Goal: Entertainment & Leisure: Consume media (video, audio)

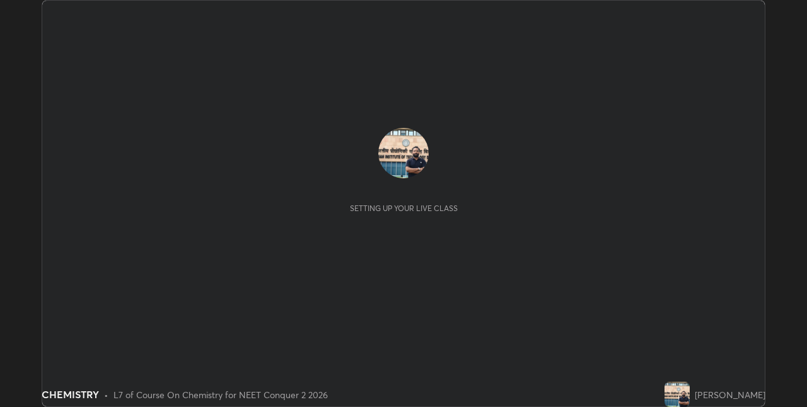
scroll to position [407, 806]
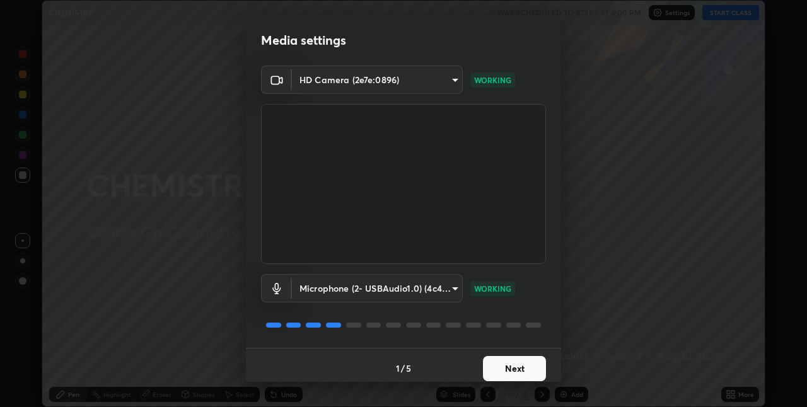
click at [501, 364] on button "Next" at bounding box center [514, 368] width 63 height 25
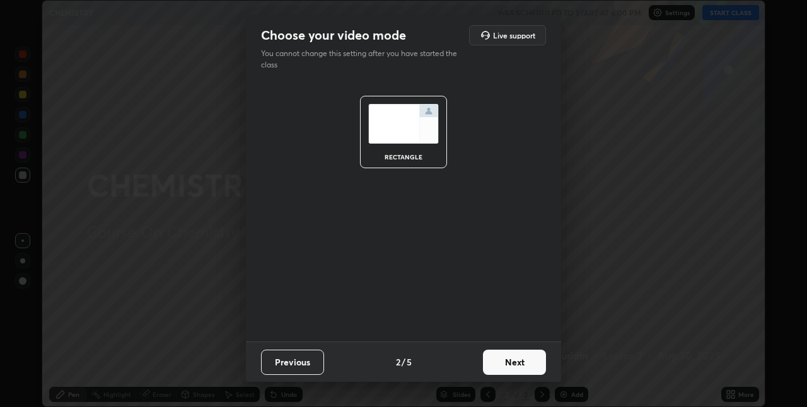
click at [504, 362] on button "Next" at bounding box center [514, 362] width 63 height 25
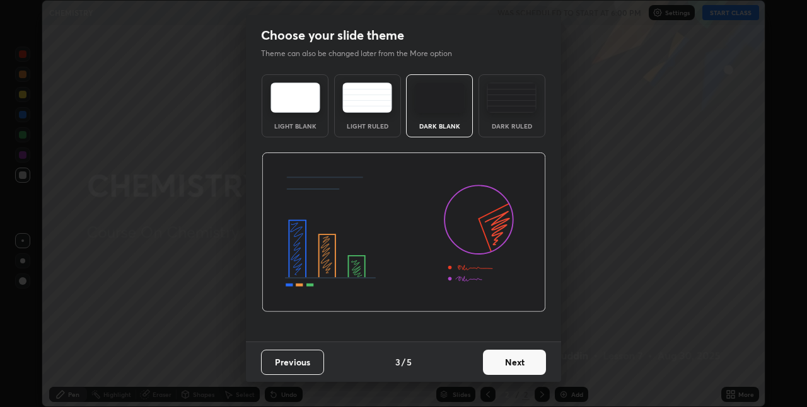
click at [506, 362] on button "Next" at bounding box center [514, 362] width 63 height 25
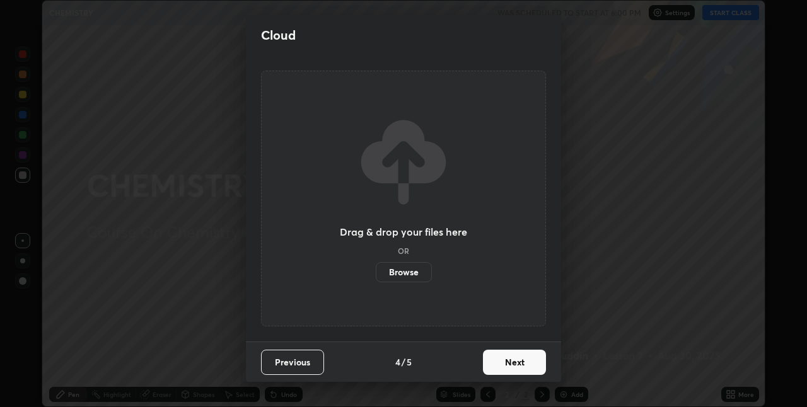
click at [503, 364] on button "Next" at bounding box center [514, 362] width 63 height 25
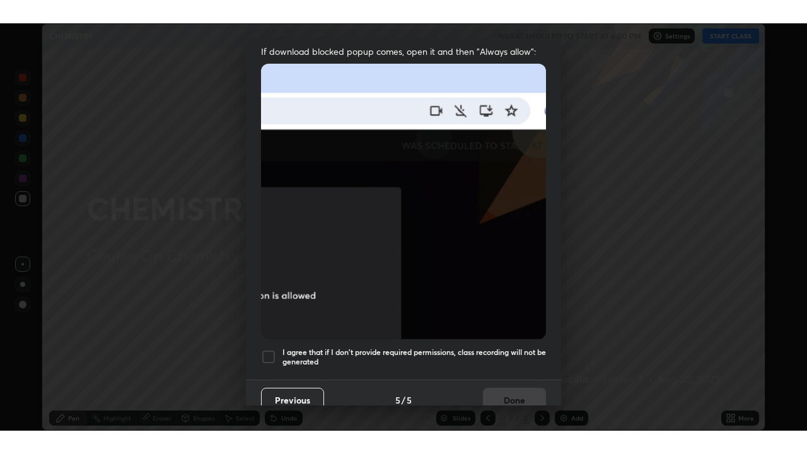
scroll to position [263, 0]
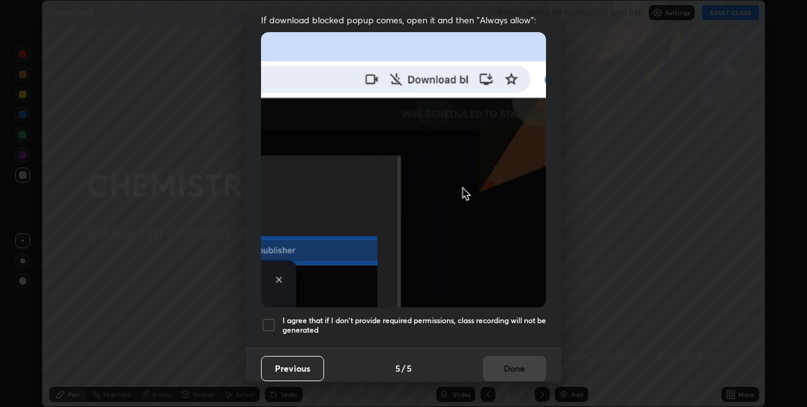
click at [272, 318] on div at bounding box center [268, 325] width 15 height 15
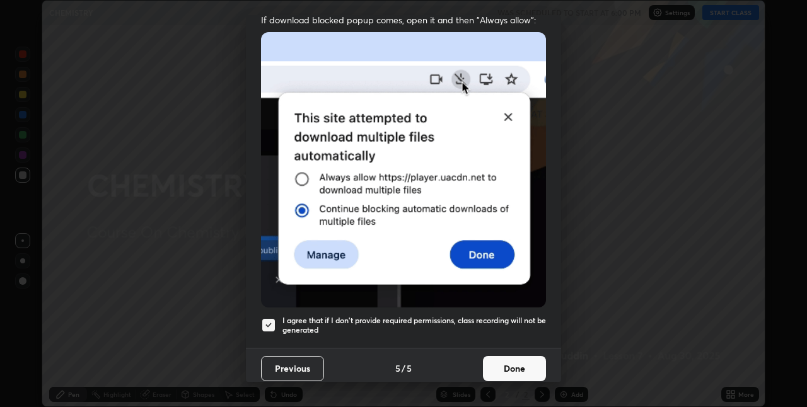
click at [512, 362] on button "Done" at bounding box center [514, 368] width 63 height 25
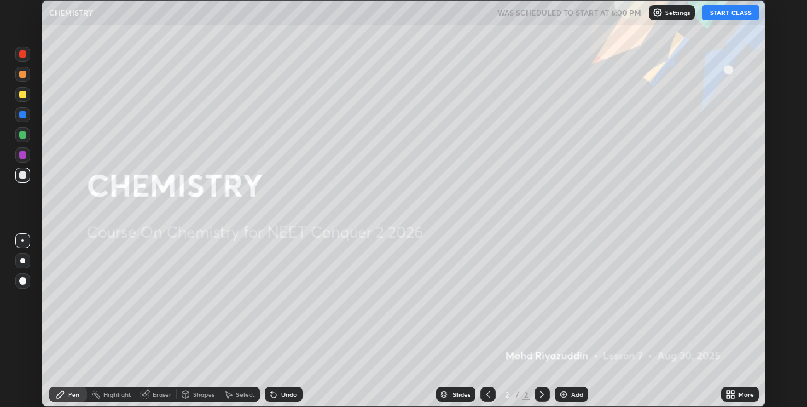
click at [720, 18] on button "START CLASS" at bounding box center [730, 12] width 57 height 15
click at [565, 395] on img at bounding box center [563, 395] width 10 height 10
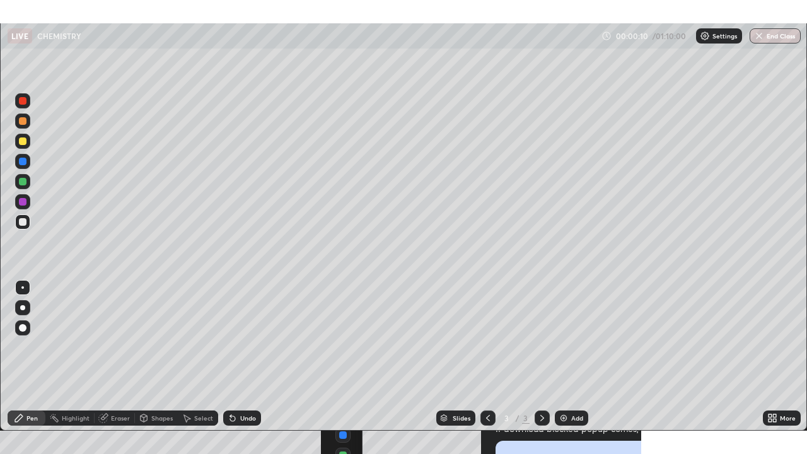
scroll to position [454, 807]
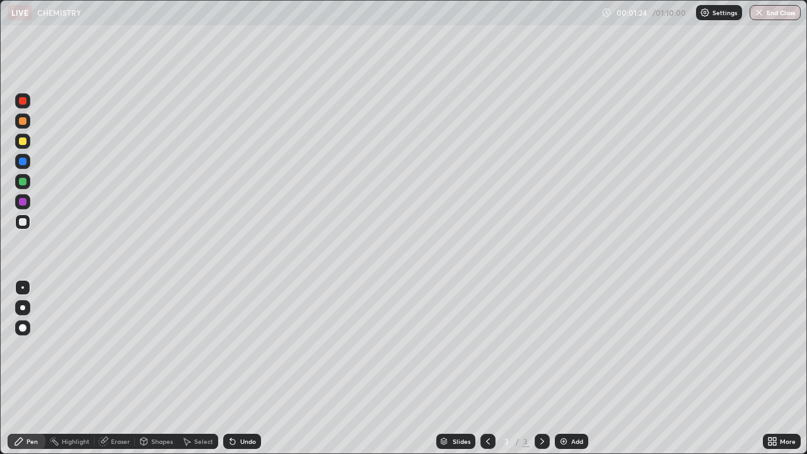
click at [118, 407] on div "Eraser" at bounding box center [120, 441] width 19 height 6
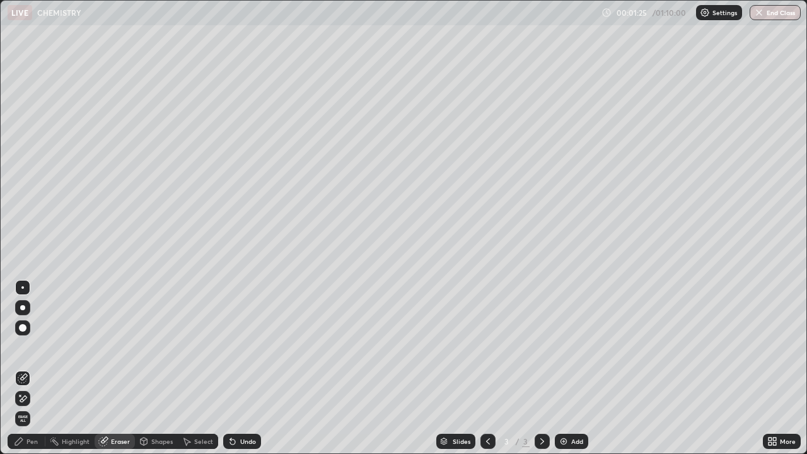
click at [20, 395] on icon at bounding box center [20, 395] width 1 height 1
click at [22, 407] on span "Erase all" at bounding box center [23, 419] width 14 height 8
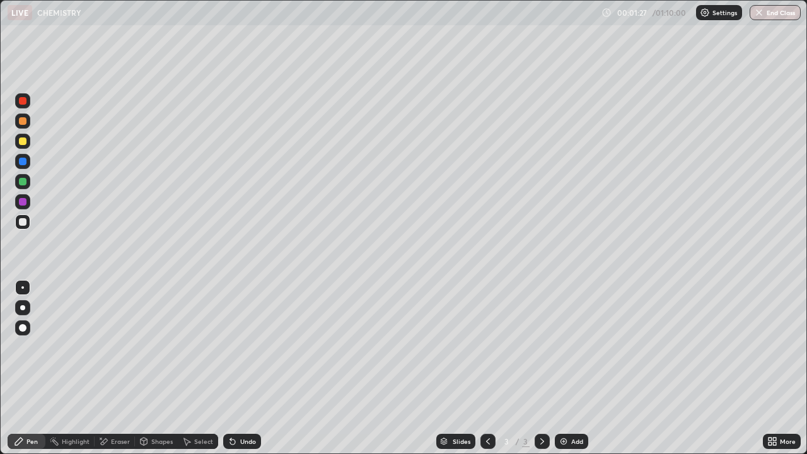
click at [30, 407] on div "Pen" at bounding box center [31, 441] width 11 height 6
click at [230, 407] on icon at bounding box center [230, 438] width 1 height 1
click at [231, 407] on icon at bounding box center [232, 441] width 5 height 5
click at [233, 407] on icon at bounding box center [233, 441] width 10 height 10
click at [231, 407] on icon at bounding box center [232, 441] width 5 height 5
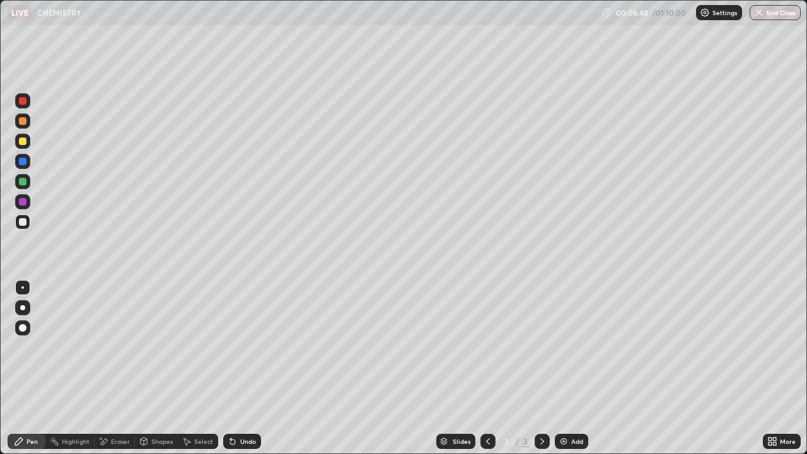
click at [24, 183] on div at bounding box center [23, 182] width 8 height 8
click at [233, 407] on icon at bounding box center [233, 441] width 10 height 10
click at [23, 224] on div at bounding box center [23, 222] width 8 height 8
click at [234, 407] on icon at bounding box center [233, 441] width 10 height 10
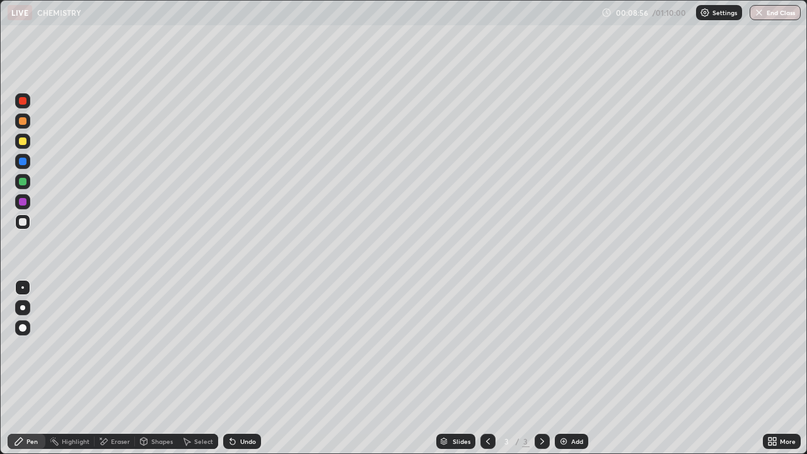
click at [236, 407] on div "Undo" at bounding box center [242, 441] width 38 height 15
click at [235, 407] on div "Undo" at bounding box center [242, 441] width 38 height 15
click at [28, 226] on div at bounding box center [22, 221] width 15 height 15
click at [21, 182] on div at bounding box center [23, 182] width 8 height 8
click at [23, 221] on div at bounding box center [23, 222] width 8 height 8
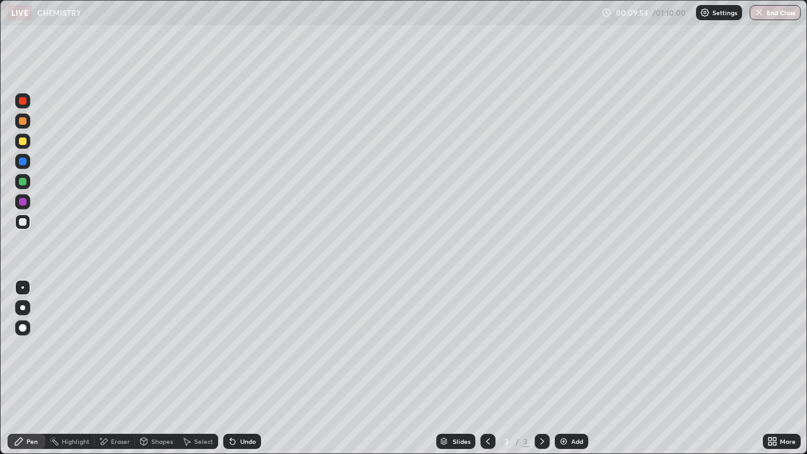
click at [23, 182] on div at bounding box center [23, 182] width 8 height 8
click at [19, 220] on div at bounding box center [23, 222] width 8 height 8
click at [21, 183] on div at bounding box center [23, 182] width 8 height 8
click at [234, 407] on icon at bounding box center [233, 441] width 10 height 10
click at [22, 219] on div at bounding box center [23, 222] width 8 height 8
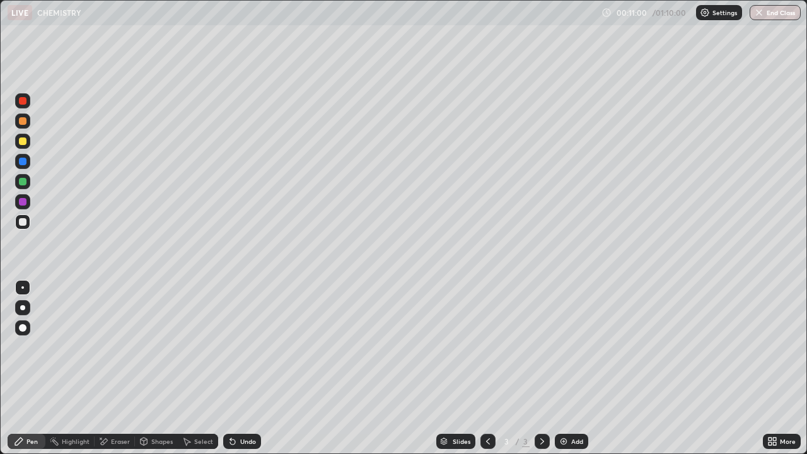
click at [231, 407] on icon at bounding box center [232, 441] width 5 height 5
click at [22, 184] on div at bounding box center [23, 182] width 8 height 8
click at [23, 223] on div at bounding box center [23, 222] width 8 height 8
click at [236, 407] on icon at bounding box center [233, 441] width 10 height 10
click at [236, 407] on div "Undo" at bounding box center [242, 441] width 38 height 15
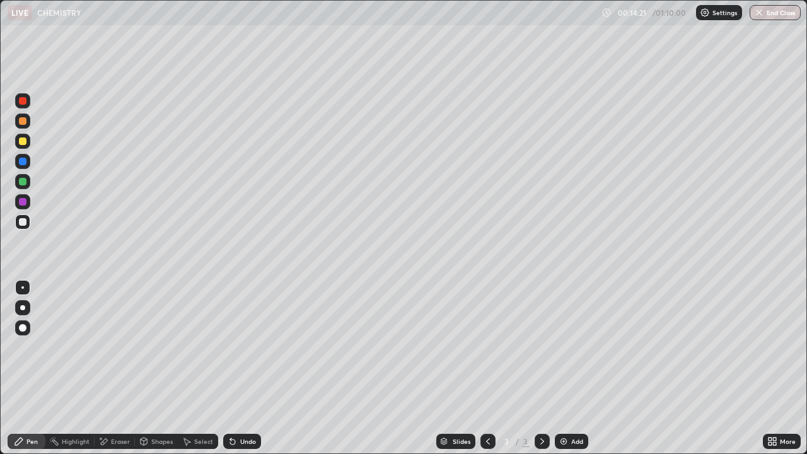
click at [233, 407] on icon at bounding box center [232, 441] width 5 height 5
click at [230, 407] on icon at bounding box center [232, 441] width 5 height 5
click at [234, 407] on icon at bounding box center [233, 441] width 10 height 10
click at [231, 407] on icon at bounding box center [232, 441] width 5 height 5
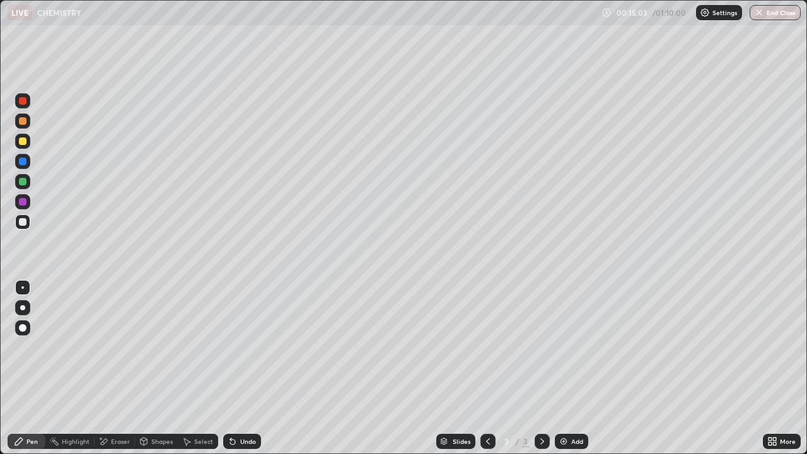
click at [232, 407] on icon at bounding box center [232, 441] width 5 height 5
click at [233, 407] on icon at bounding box center [232, 441] width 5 height 5
click at [23, 148] on div at bounding box center [22, 141] width 15 height 15
click at [25, 185] on div at bounding box center [22, 181] width 15 height 15
click at [23, 220] on div at bounding box center [23, 222] width 8 height 8
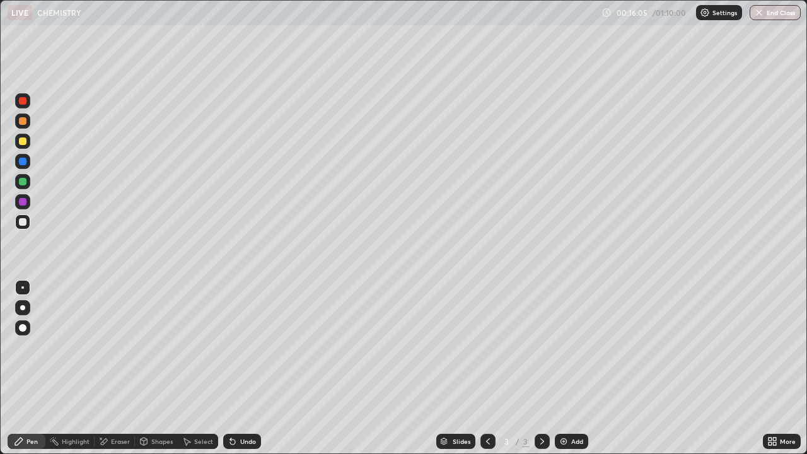
click at [23, 140] on div at bounding box center [23, 141] width 8 height 8
click at [561, 407] on img at bounding box center [563, 441] width 10 height 10
click at [230, 407] on icon at bounding box center [232, 441] width 5 height 5
click at [231, 407] on icon at bounding box center [232, 441] width 5 height 5
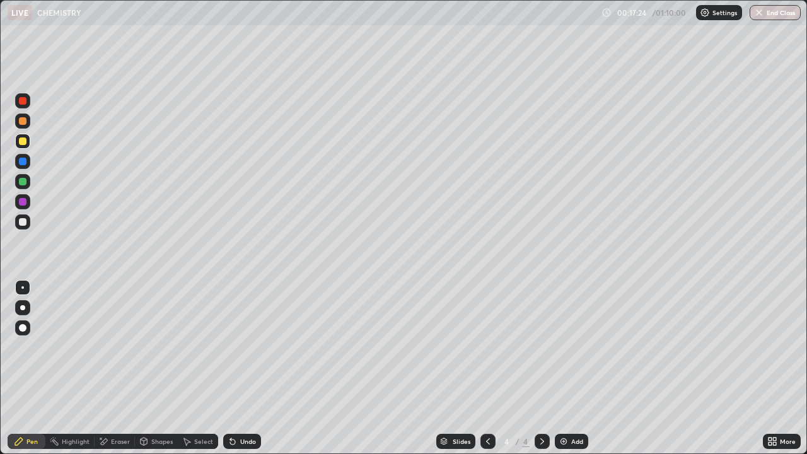
click at [231, 407] on icon at bounding box center [232, 441] width 5 height 5
click at [229, 407] on div "Undo" at bounding box center [242, 441] width 38 height 15
click at [231, 407] on icon at bounding box center [232, 441] width 5 height 5
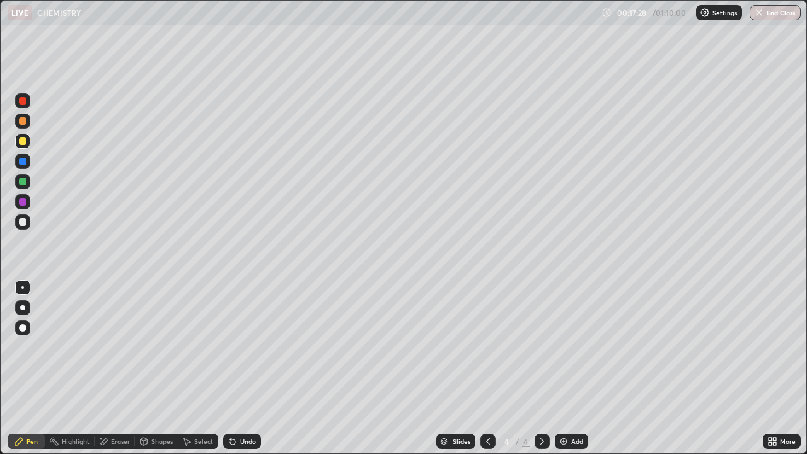
click at [231, 407] on icon at bounding box center [232, 441] width 5 height 5
click at [232, 407] on icon at bounding box center [232, 441] width 5 height 5
click at [231, 407] on icon at bounding box center [232, 441] width 5 height 5
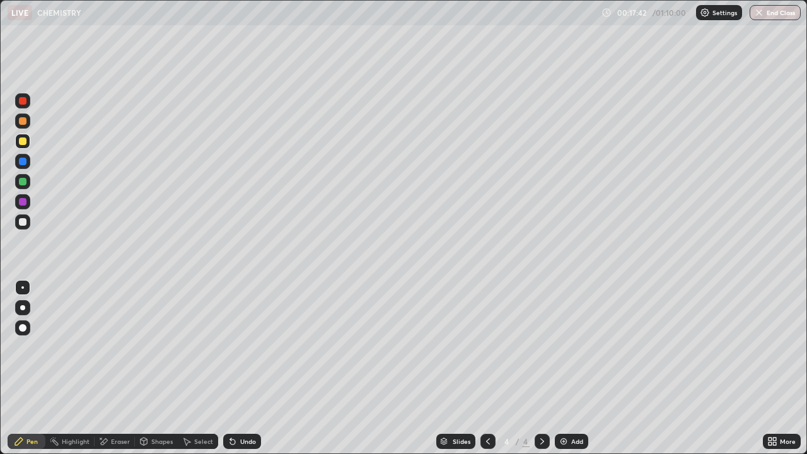
click at [241, 407] on div "Undo" at bounding box center [242, 441] width 38 height 15
click at [117, 407] on div "Eraser" at bounding box center [120, 441] width 19 height 6
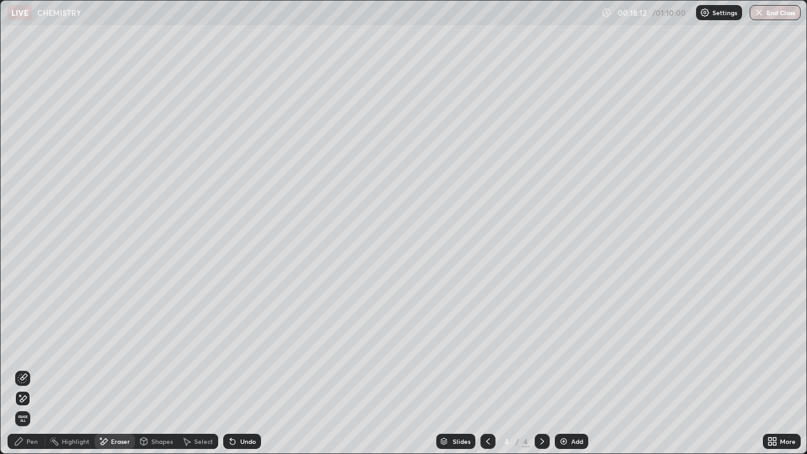
click at [26, 407] on div "Pen" at bounding box center [27, 441] width 38 height 15
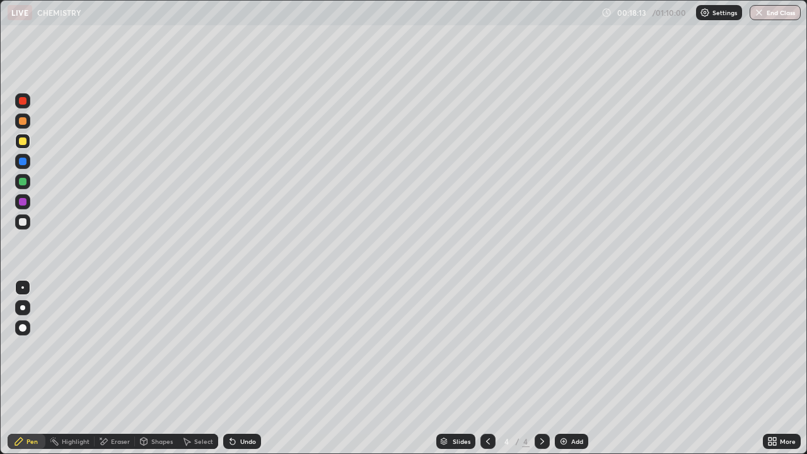
click at [23, 222] on div at bounding box center [23, 222] width 8 height 8
click at [32, 332] on div at bounding box center [23, 328] width 20 height 20
click at [29, 290] on div at bounding box center [22, 287] width 15 height 15
click at [23, 101] on div at bounding box center [23, 101] width 8 height 8
click at [28, 183] on div at bounding box center [22, 181] width 15 height 15
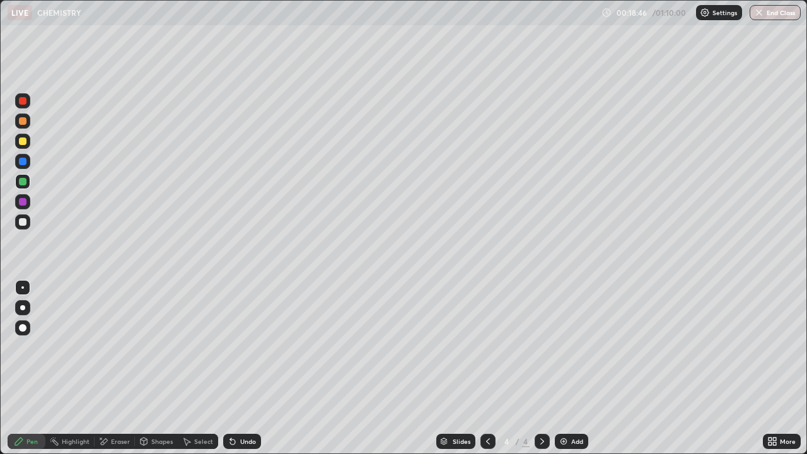
click at [28, 143] on div at bounding box center [22, 141] width 15 height 15
click at [25, 124] on div at bounding box center [23, 121] width 8 height 8
click at [23, 159] on div at bounding box center [23, 162] width 8 height 8
click at [26, 221] on div at bounding box center [23, 222] width 8 height 8
click at [32, 263] on div "Erase all" at bounding box center [23, 226] width 30 height 403
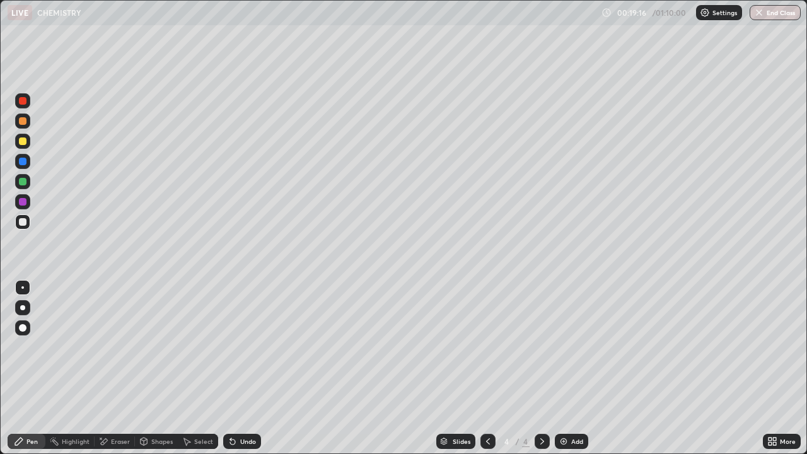
click at [233, 407] on icon at bounding box center [232, 441] width 5 height 5
click at [231, 407] on icon at bounding box center [232, 441] width 5 height 5
click at [233, 407] on icon at bounding box center [232, 441] width 5 height 5
click at [228, 407] on icon at bounding box center [233, 441] width 10 height 10
click at [230, 407] on icon at bounding box center [232, 441] width 5 height 5
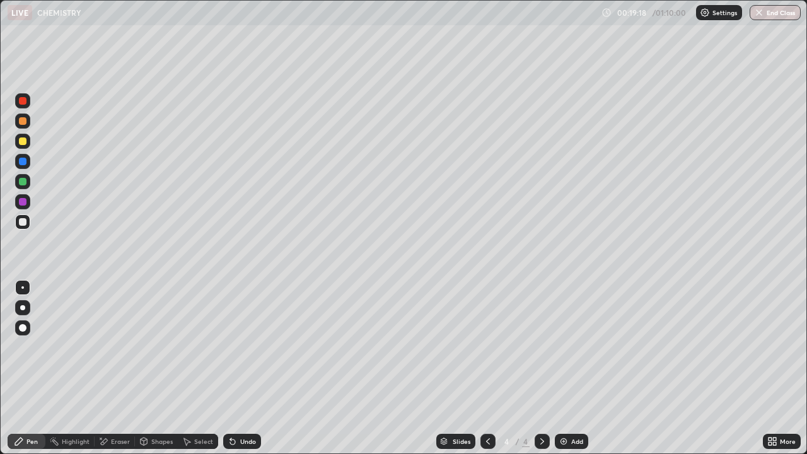
click at [230, 407] on icon at bounding box center [232, 441] width 5 height 5
click at [230, 407] on icon at bounding box center [230, 438] width 1 height 1
click at [230, 407] on icon at bounding box center [232, 441] width 5 height 5
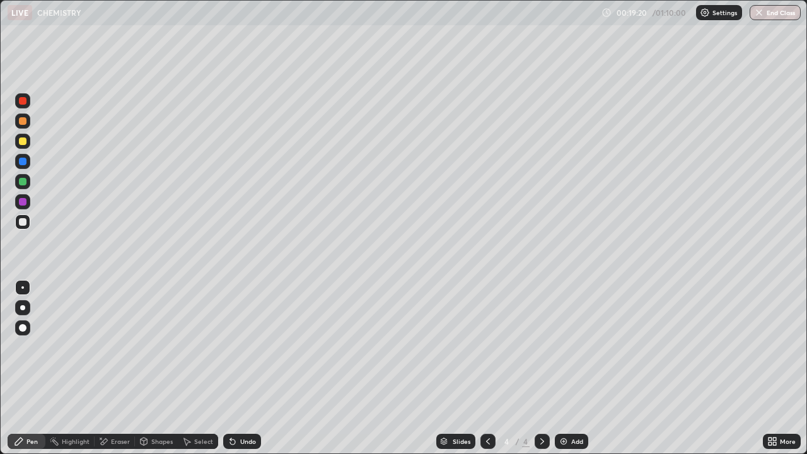
click at [231, 407] on icon at bounding box center [232, 441] width 5 height 5
click at [233, 407] on icon at bounding box center [232, 441] width 5 height 5
click at [231, 407] on icon at bounding box center [232, 441] width 5 height 5
click at [230, 407] on icon at bounding box center [232, 441] width 5 height 5
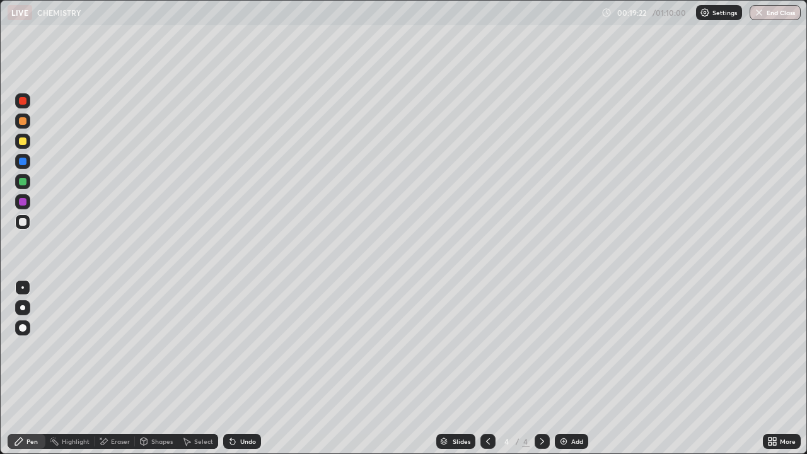
click at [230, 407] on icon at bounding box center [232, 441] width 5 height 5
click at [28, 223] on div at bounding box center [22, 221] width 15 height 15
click at [22, 142] on div at bounding box center [23, 141] width 8 height 8
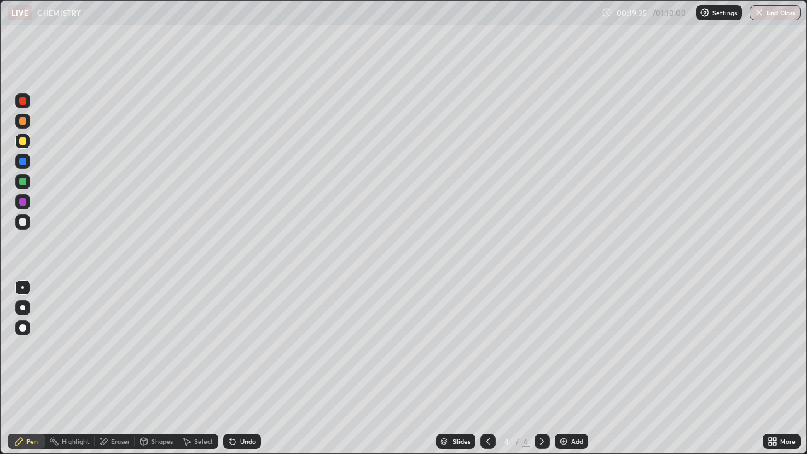
click at [231, 407] on icon at bounding box center [232, 441] width 5 height 5
click at [235, 407] on icon at bounding box center [233, 441] width 10 height 10
click at [231, 407] on icon at bounding box center [232, 441] width 5 height 5
click at [234, 407] on icon at bounding box center [233, 441] width 10 height 10
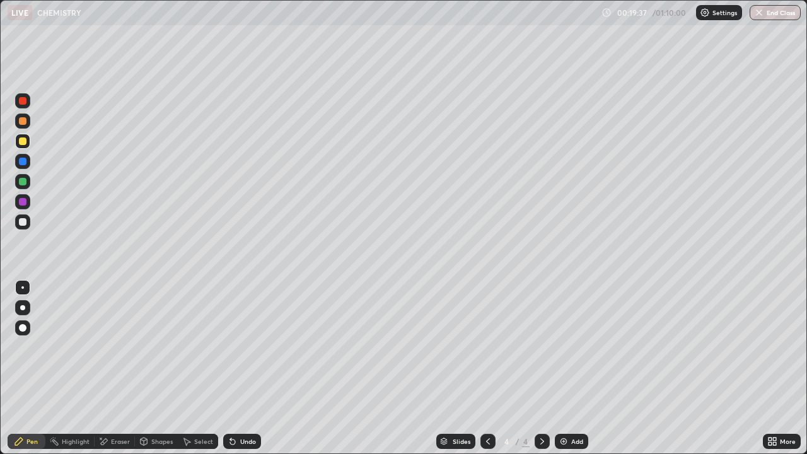
click at [233, 407] on icon at bounding box center [232, 441] width 5 height 5
click at [231, 407] on icon at bounding box center [232, 441] width 5 height 5
click at [233, 407] on icon at bounding box center [232, 441] width 5 height 5
click at [20, 222] on div at bounding box center [23, 222] width 8 height 8
click at [23, 98] on div at bounding box center [23, 101] width 8 height 8
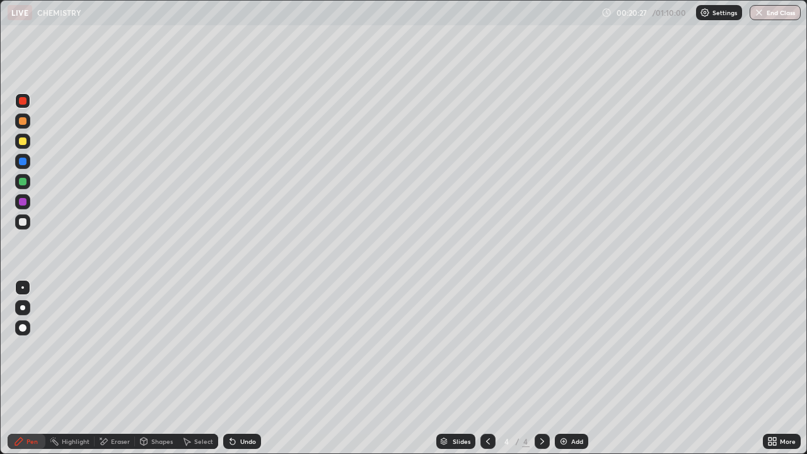
click at [487, 407] on icon at bounding box center [488, 441] width 10 height 10
click at [231, 407] on icon at bounding box center [233, 441] width 10 height 10
click at [230, 407] on icon at bounding box center [230, 438] width 1 height 1
click at [230, 407] on icon at bounding box center [233, 441] width 10 height 10
click at [230, 407] on icon at bounding box center [230, 438] width 1 height 1
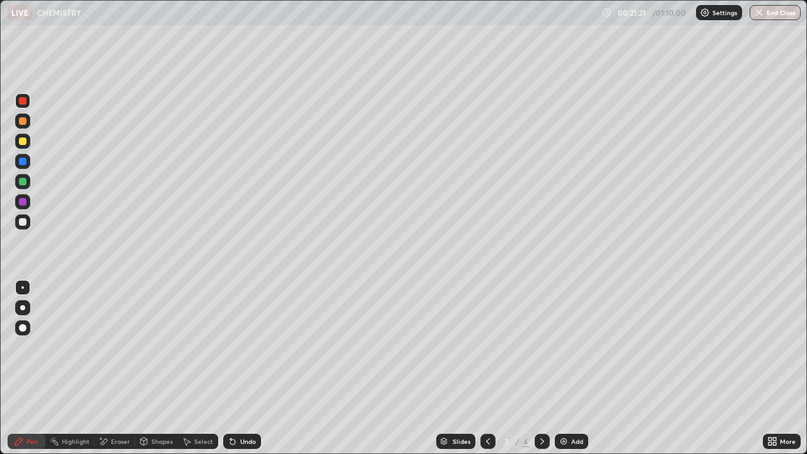
click at [230, 407] on icon at bounding box center [230, 438] width 1 height 1
click at [231, 407] on icon at bounding box center [232, 441] width 5 height 5
click at [232, 407] on div "Undo" at bounding box center [242, 441] width 38 height 15
click at [229, 407] on div "Undo" at bounding box center [242, 441] width 38 height 15
click at [232, 407] on icon at bounding box center [232, 441] width 5 height 5
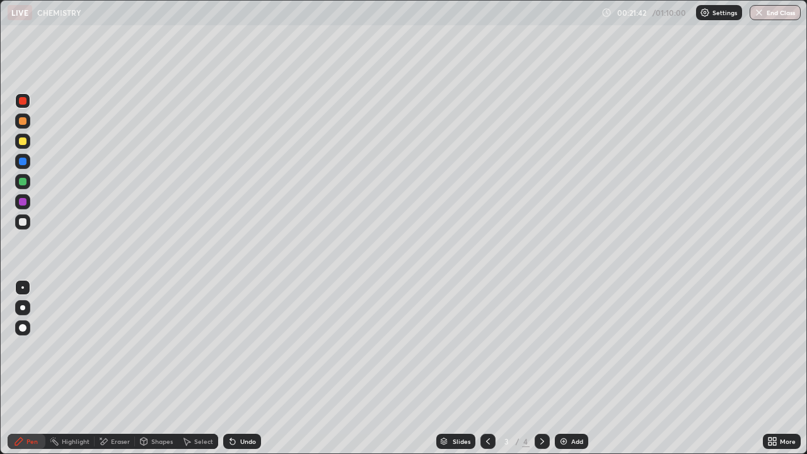
click at [231, 407] on icon at bounding box center [232, 441] width 5 height 5
click at [233, 407] on icon at bounding box center [232, 441] width 5 height 5
click at [235, 407] on icon at bounding box center [233, 441] width 10 height 10
click at [25, 224] on div at bounding box center [23, 222] width 8 height 8
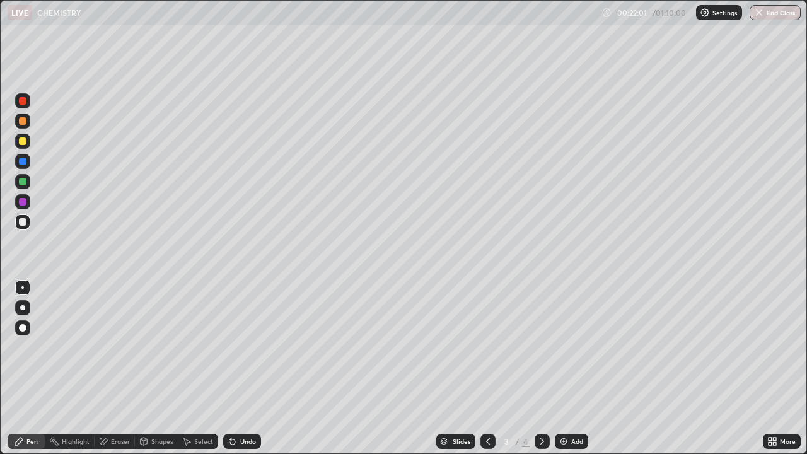
click at [232, 407] on icon at bounding box center [233, 441] width 10 height 10
click at [233, 407] on icon at bounding box center [232, 441] width 5 height 5
click at [233, 407] on icon at bounding box center [233, 441] width 10 height 10
click at [233, 407] on icon at bounding box center [232, 441] width 5 height 5
click at [232, 407] on icon at bounding box center [232, 441] width 5 height 5
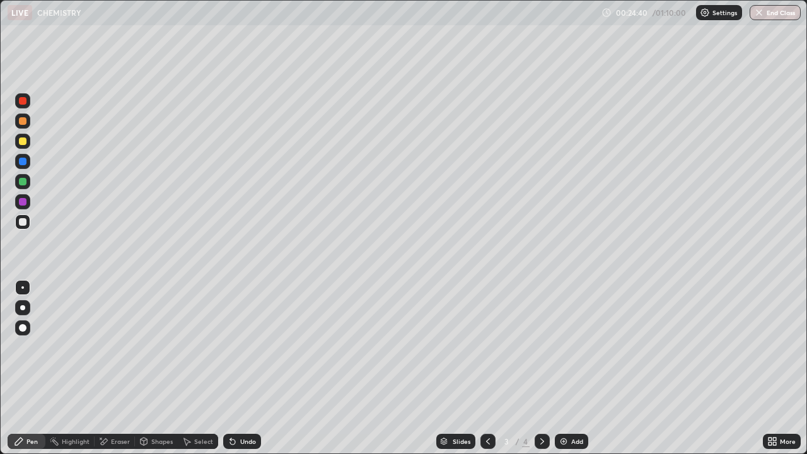
click at [564, 407] on img at bounding box center [563, 441] width 10 height 10
click at [23, 223] on div at bounding box center [23, 222] width 8 height 8
click at [115, 407] on div "Eraser" at bounding box center [120, 441] width 19 height 6
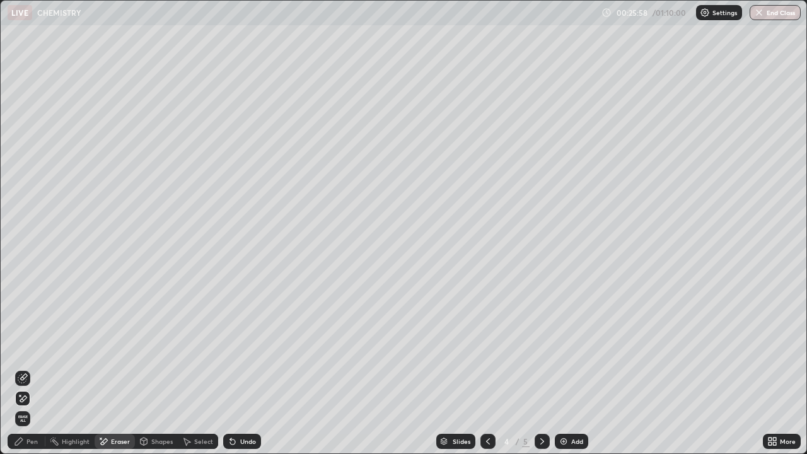
click at [27, 407] on div "Pen" at bounding box center [31, 441] width 11 height 6
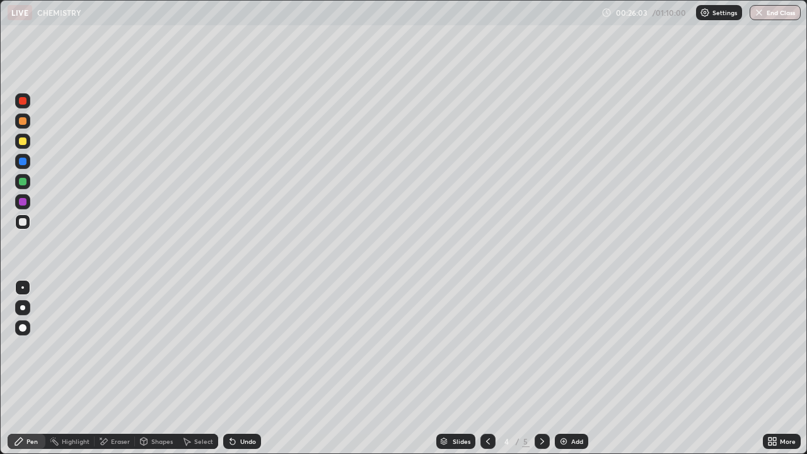
click at [23, 223] on div at bounding box center [23, 222] width 8 height 8
click at [233, 407] on icon at bounding box center [233, 441] width 10 height 10
click at [23, 182] on div at bounding box center [23, 182] width 8 height 8
click at [488, 407] on icon at bounding box center [488, 441] width 10 height 10
click at [25, 204] on div at bounding box center [23, 202] width 8 height 8
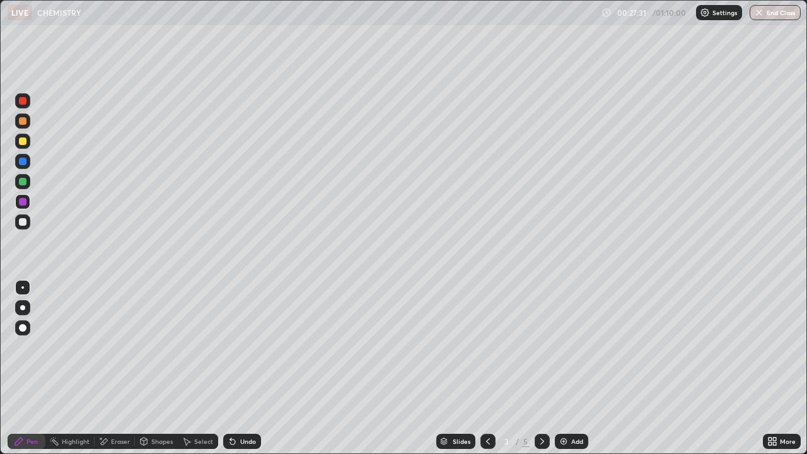
click at [541, 407] on icon at bounding box center [542, 441] width 4 height 6
click at [231, 407] on icon at bounding box center [232, 441] width 5 height 5
click at [26, 221] on div at bounding box center [23, 222] width 8 height 8
click at [231, 407] on icon at bounding box center [232, 441] width 5 height 5
click at [20, 183] on div at bounding box center [23, 182] width 8 height 8
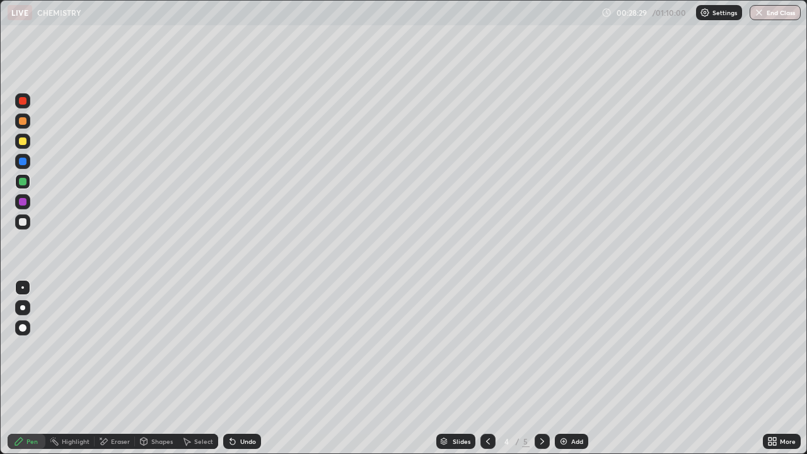
click at [25, 329] on div at bounding box center [23, 328] width 8 height 8
click at [25, 181] on div at bounding box center [23, 182] width 8 height 8
click at [230, 407] on icon at bounding box center [232, 441] width 5 height 5
click at [23, 223] on div at bounding box center [23, 222] width 8 height 8
click at [23, 287] on div at bounding box center [22, 287] width 3 height 3
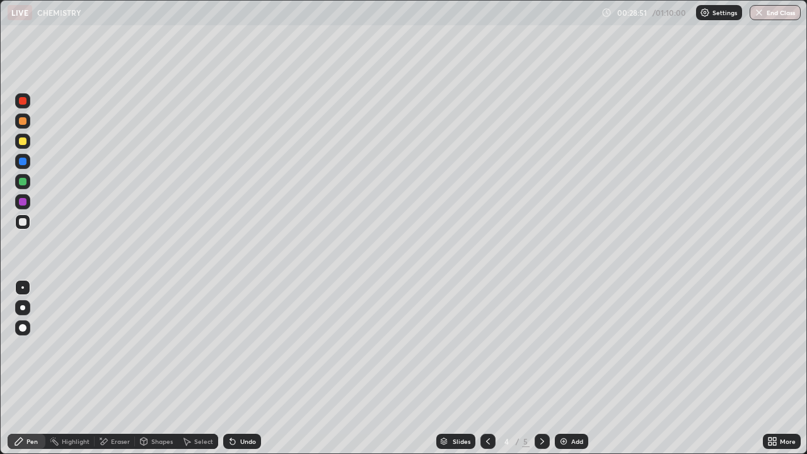
click at [23, 221] on div at bounding box center [23, 222] width 8 height 8
click at [233, 407] on icon at bounding box center [233, 441] width 10 height 10
click at [231, 407] on icon at bounding box center [232, 441] width 5 height 5
click at [240, 407] on div "Undo" at bounding box center [248, 441] width 16 height 6
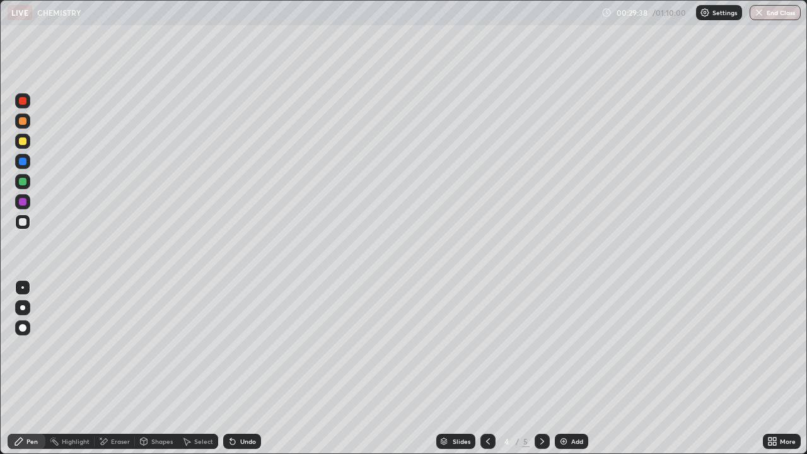
click at [238, 407] on div "Undo" at bounding box center [242, 441] width 38 height 15
click at [236, 407] on div "Undo" at bounding box center [242, 441] width 38 height 15
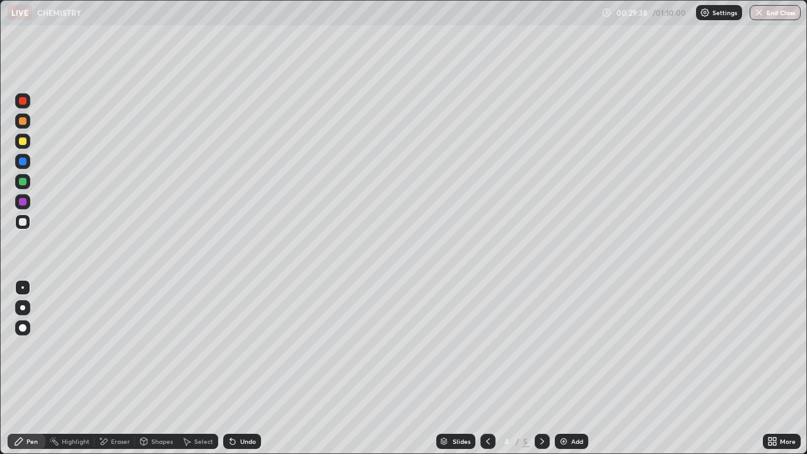
click at [236, 407] on div "Undo" at bounding box center [242, 441] width 38 height 15
click at [235, 407] on icon at bounding box center [233, 441] width 10 height 10
click at [236, 407] on icon at bounding box center [233, 441] width 10 height 10
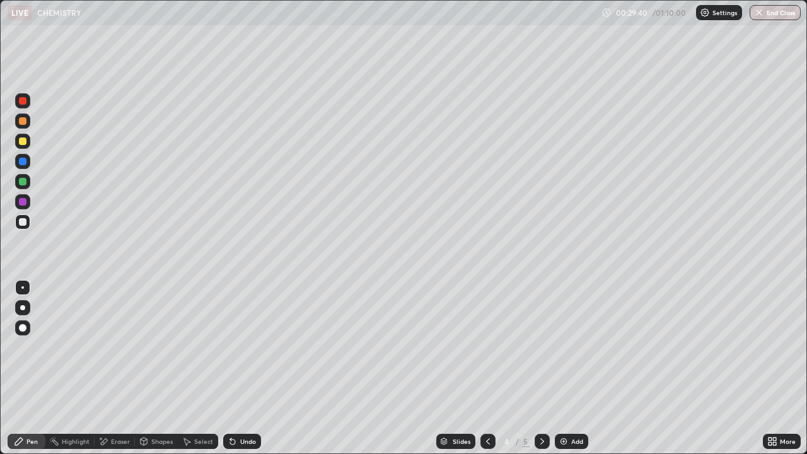
click at [233, 407] on icon at bounding box center [233, 441] width 10 height 10
click at [557, 407] on div "Add" at bounding box center [571, 441] width 33 height 15
click at [233, 407] on icon at bounding box center [232, 441] width 5 height 5
click at [231, 407] on icon at bounding box center [232, 441] width 5 height 5
click at [232, 407] on icon at bounding box center [232, 441] width 5 height 5
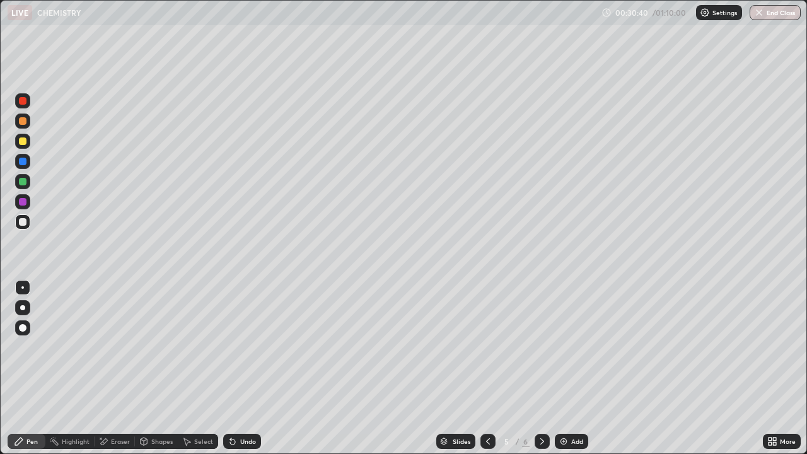
click at [230, 407] on div "Undo" at bounding box center [242, 441] width 38 height 15
click at [231, 407] on icon at bounding box center [233, 441] width 10 height 10
click at [230, 407] on icon at bounding box center [232, 441] width 5 height 5
click at [234, 407] on icon at bounding box center [233, 441] width 10 height 10
click at [231, 407] on icon at bounding box center [232, 441] width 5 height 5
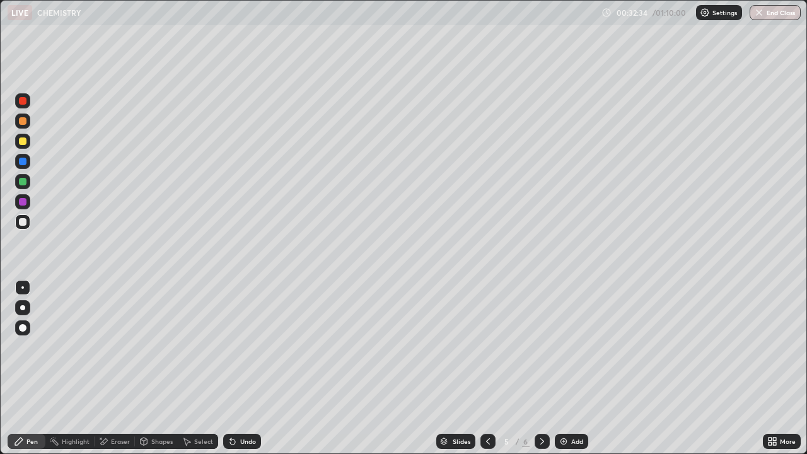
click at [230, 407] on icon at bounding box center [232, 441] width 5 height 5
click at [488, 407] on icon at bounding box center [488, 441] width 10 height 10
click at [28, 183] on div at bounding box center [22, 181] width 15 height 15
click at [230, 407] on icon at bounding box center [232, 441] width 5 height 5
click at [231, 407] on icon at bounding box center [232, 441] width 5 height 5
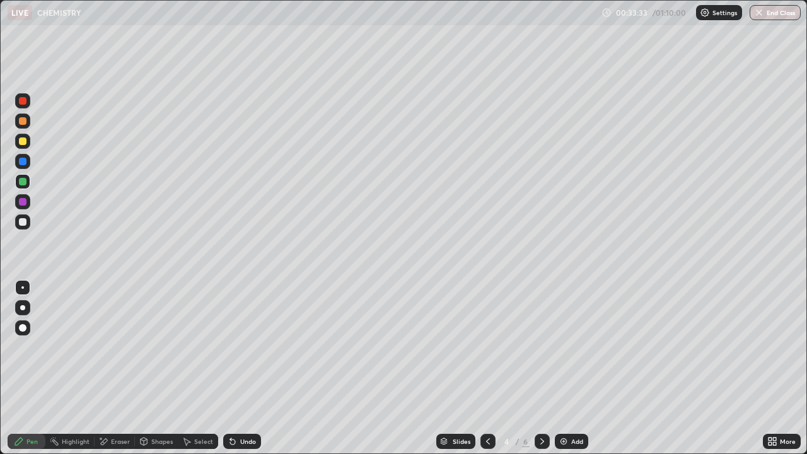
click at [234, 407] on icon at bounding box center [233, 441] width 10 height 10
click at [231, 407] on icon at bounding box center [232, 441] width 5 height 5
click at [233, 407] on icon at bounding box center [233, 441] width 10 height 10
click at [231, 407] on icon at bounding box center [232, 441] width 5 height 5
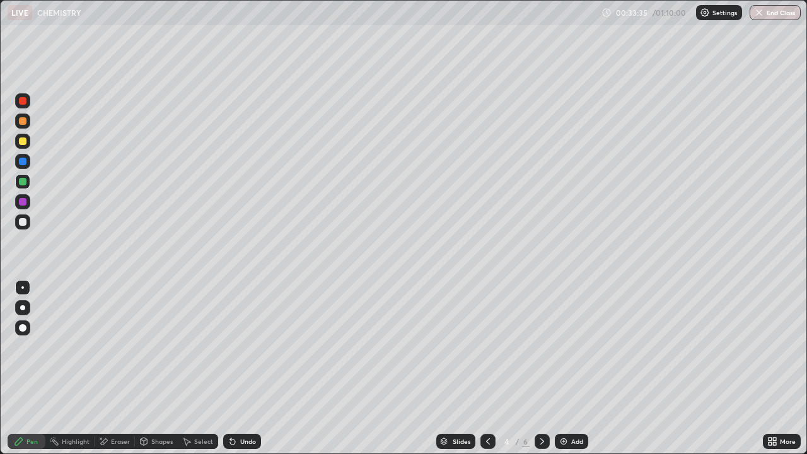
click at [232, 407] on icon at bounding box center [232, 441] width 5 height 5
click at [231, 407] on icon at bounding box center [232, 441] width 5 height 5
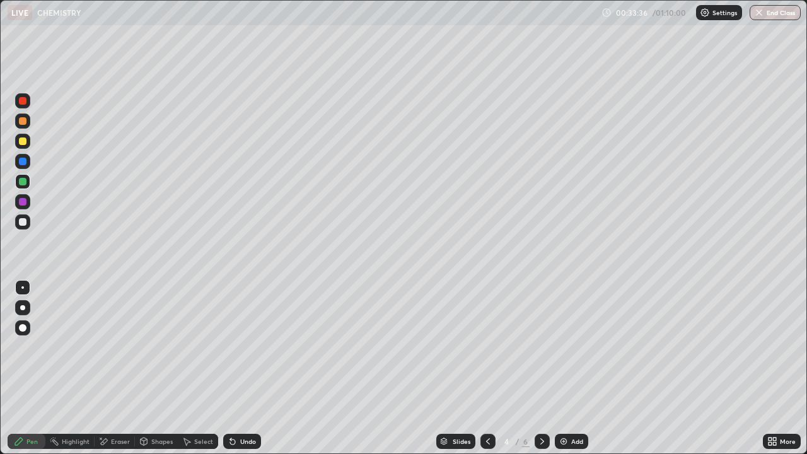
click at [231, 407] on icon at bounding box center [232, 441] width 5 height 5
click at [230, 407] on icon at bounding box center [232, 441] width 5 height 5
click at [541, 407] on icon at bounding box center [542, 441] width 10 height 10
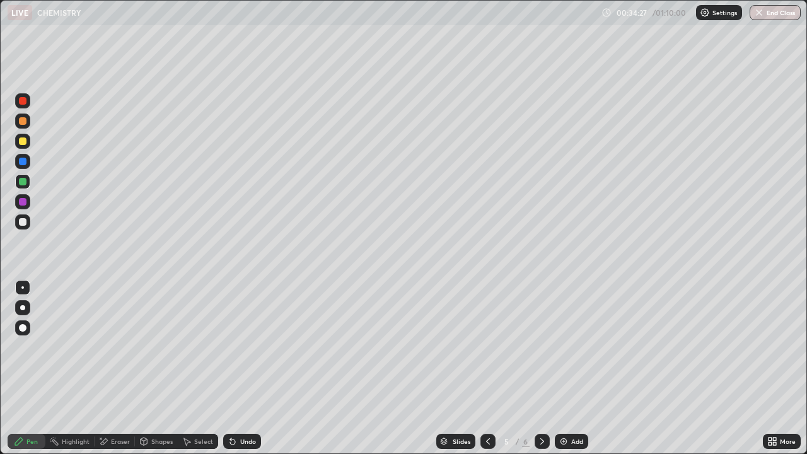
click at [485, 407] on icon at bounding box center [488, 441] width 10 height 10
click at [542, 407] on icon at bounding box center [542, 441] width 10 height 10
click at [486, 407] on icon at bounding box center [488, 441] width 4 height 6
click at [488, 407] on icon at bounding box center [488, 441] width 10 height 10
click at [487, 407] on icon at bounding box center [488, 441] width 10 height 10
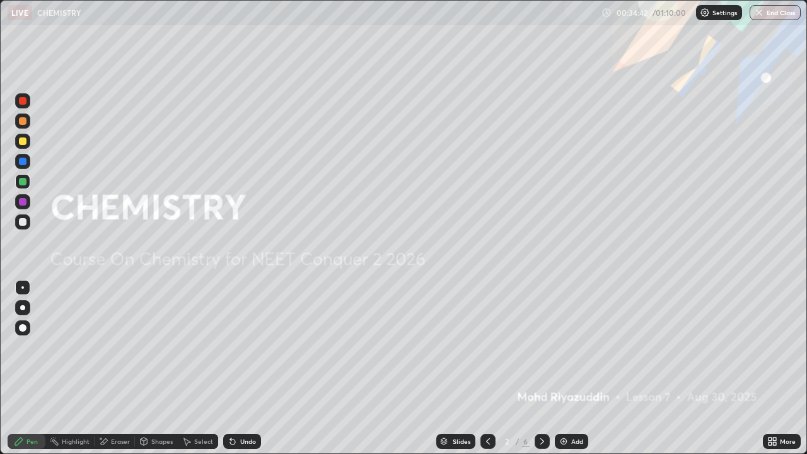
click at [541, 407] on icon at bounding box center [542, 441] width 10 height 10
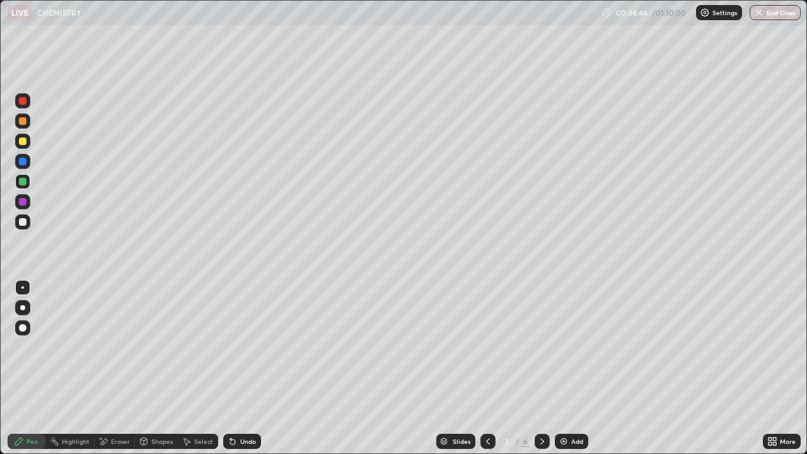
click at [541, 407] on icon at bounding box center [542, 441] width 10 height 10
click at [233, 407] on icon at bounding box center [233, 441] width 10 height 10
click at [231, 407] on icon at bounding box center [232, 441] width 5 height 5
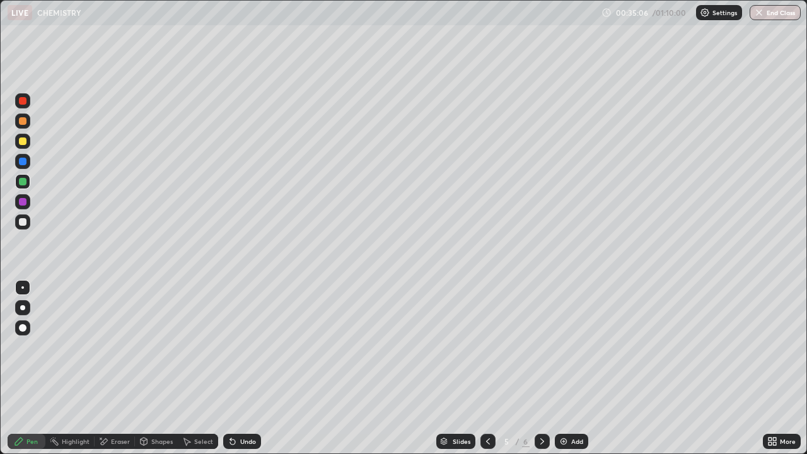
click at [231, 407] on icon at bounding box center [232, 441] width 5 height 5
click at [235, 407] on icon at bounding box center [233, 441] width 10 height 10
click at [231, 407] on icon at bounding box center [232, 441] width 5 height 5
click at [233, 407] on icon at bounding box center [232, 441] width 5 height 5
click at [558, 407] on img at bounding box center [563, 441] width 10 height 10
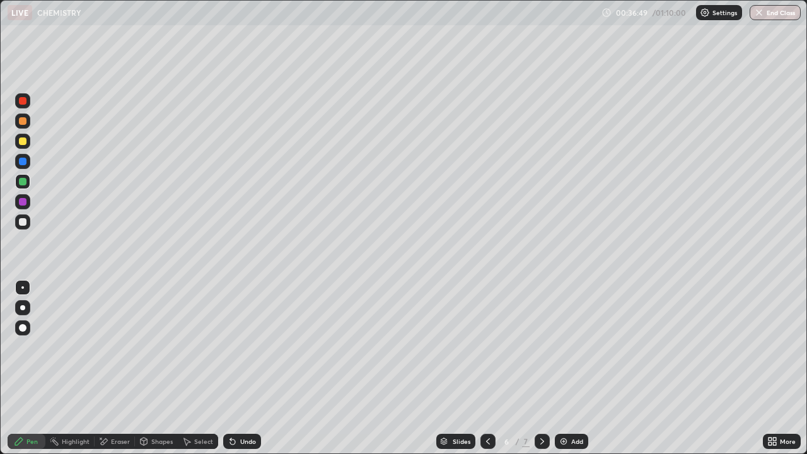
click at [231, 407] on icon at bounding box center [232, 441] width 5 height 5
click at [21, 222] on div at bounding box center [23, 222] width 8 height 8
click at [21, 181] on div at bounding box center [23, 182] width 8 height 8
click at [487, 407] on icon at bounding box center [488, 441] width 10 height 10
click at [487, 407] on icon at bounding box center [488, 441] width 4 height 6
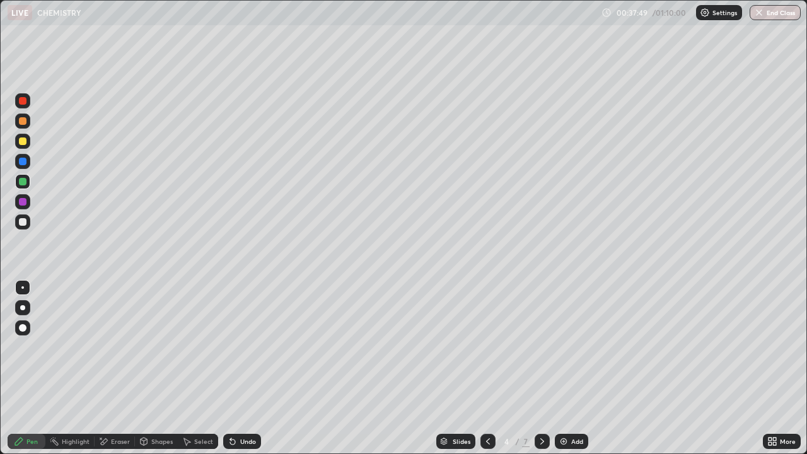
click at [486, 407] on icon at bounding box center [488, 441] width 10 height 10
click at [541, 407] on icon at bounding box center [542, 441] width 10 height 10
click at [750, 407] on div "Slides 4 / 7 Add" at bounding box center [512, 441] width 502 height 25
click at [486, 407] on icon at bounding box center [488, 441] width 4 height 6
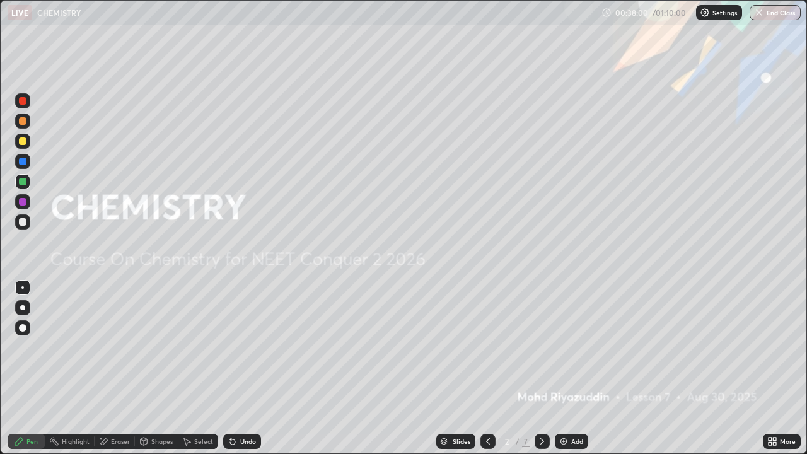
click at [539, 407] on icon at bounding box center [542, 441] width 10 height 10
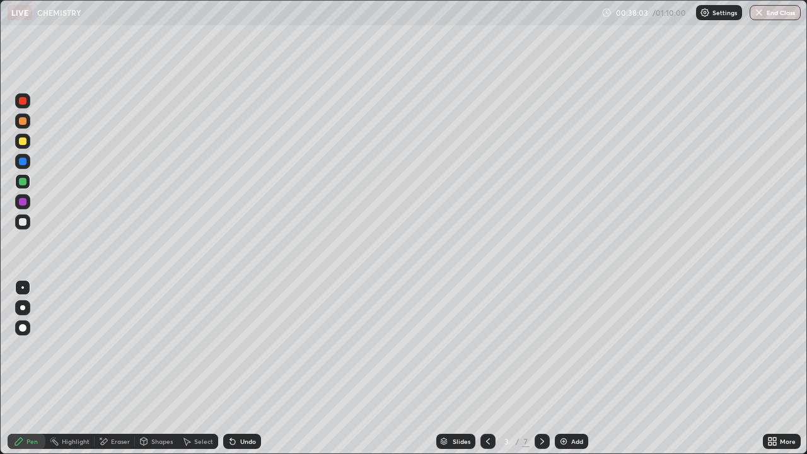
click at [541, 407] on icon at bounding box center [542, 441] width 4 height 6
click at [542, 407] on icon at bounding box center [542, 441] width 10 height 10
click at [230, 407] on icon at bounding box center [230, 438] width 1 height 1
click at [233, 407] on icon at bounding box center [233, 441] width 10 height 10
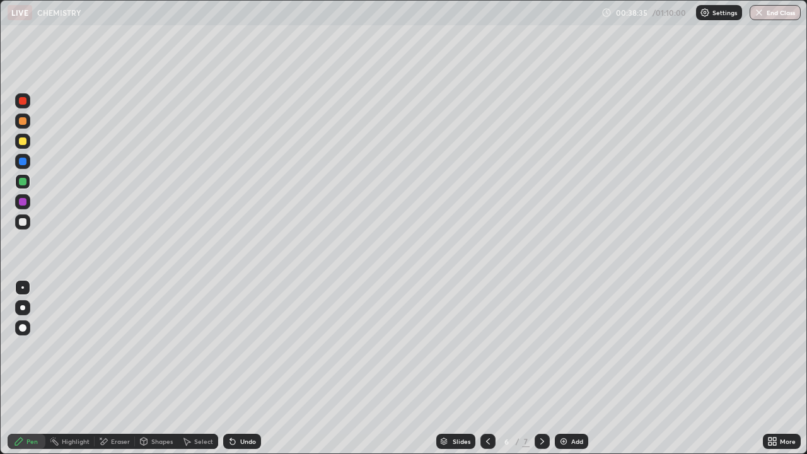
click at [234, 407] on icon at bounding box center [233, 441] width 10 height 10
click at [236, 407] on div "Undo" at bounding box center [242, 441] width 38 height 15
click at [231, 407] on icon at bounding box center [232, 441] width 5 height 5
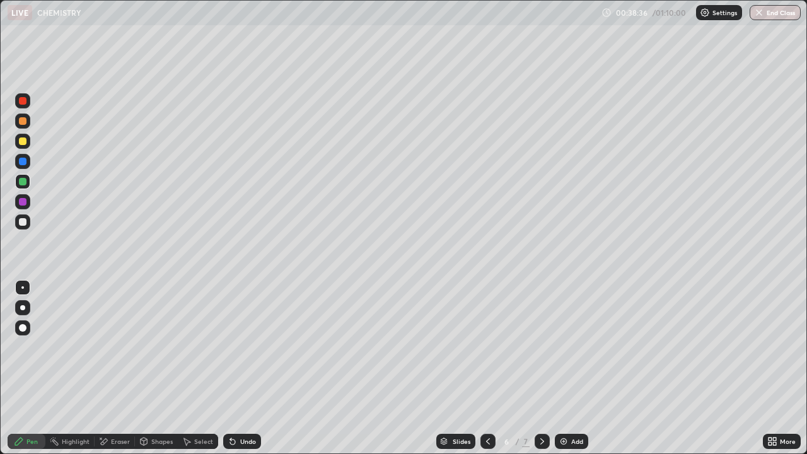
click at [234, 407] on div "Undo" at bounding box center [242, 441] width 38 height 15
click at [235, 407] on icon at bounding box center [233, 441] width 10 height 10
click at [234, 407] on div "Undo" at bounding box center [242, 441] width 38 height 15
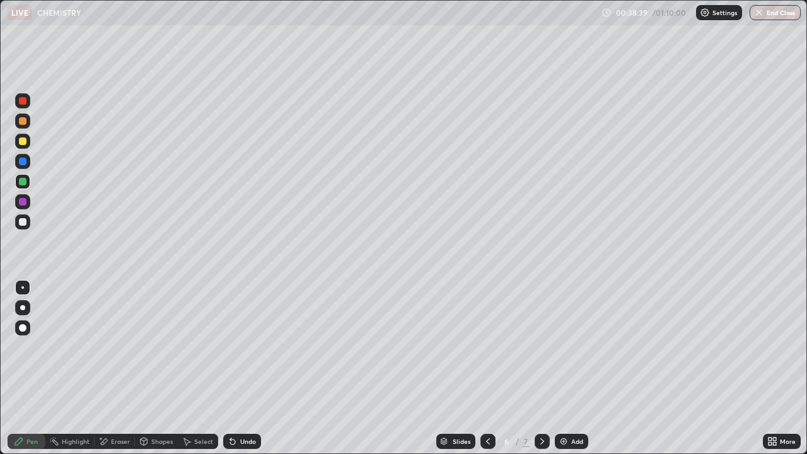
click at [28, 223] on div at bounding box center [22, 221] width 15 height 15
click at [230, 407] on icon at bounding box center [232, 441] width 5 height 5
click at [228, 407] on icon at bounding box center [233, 441] width 10 height 10
click at [231, 407] on icon at bounding box center [232, 441] width 5 height 5
click at [227, 407] on div "Undo" at bounding box center [242, 441] width 38 height 15
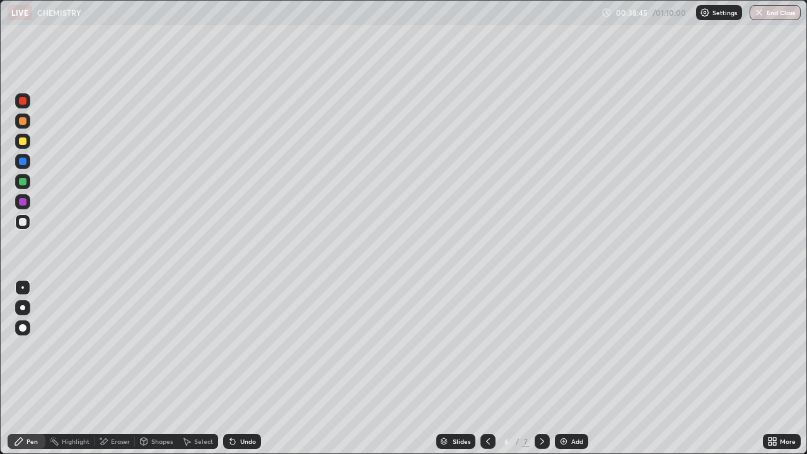
click at [228, 407] on div "Undo" at bounding box center [242, 441] width 38 height 15
click at [226, 407] on div "Undo" at bounding box center [242, 441] width 38 height 15
click at [233, 407] on icon at bounding box center [232, 441] width 5 height 5
click at [232, 407] on icon at bounding box center [232, 441] width 5 height 5
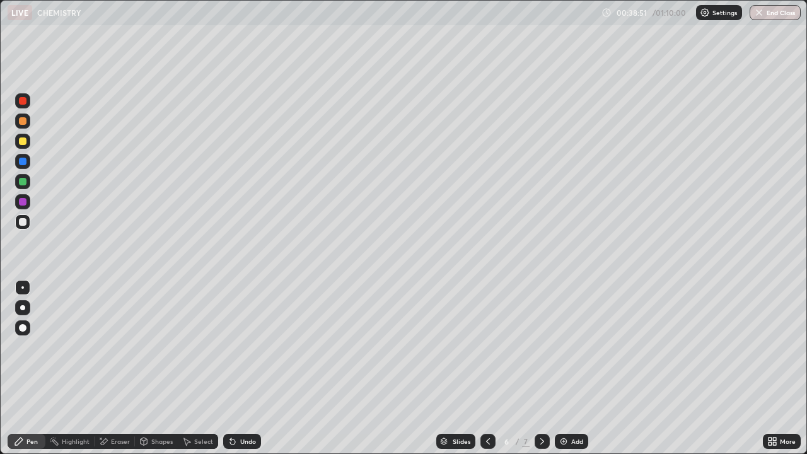
click at [231, 407] on icon at bounding box center [232, 441] width 5 height 5
click at [232, 407] on icon at bounding box center [233, 441] width 10 height 10
click at [230, 407] on icon at bounding box center [232, 441] width 5 height 5
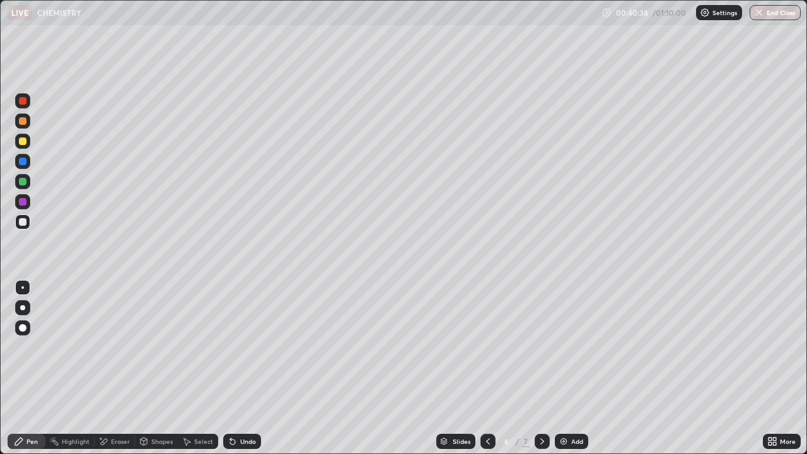
click at [230, 407] on icon at bounding box center [232, 441] width 5 height 5
click at [26, 141] on div at bounding box center [23, 141] width 8 height 8
click at [23, 287] on div at bounding box center [22, 287] width 3 height 3
click at [23, 219] on div at bounding box center [23, 222] width 8 height 8
click at [231, 407] on icon at bounding box center [232, 441] width 5 height 5
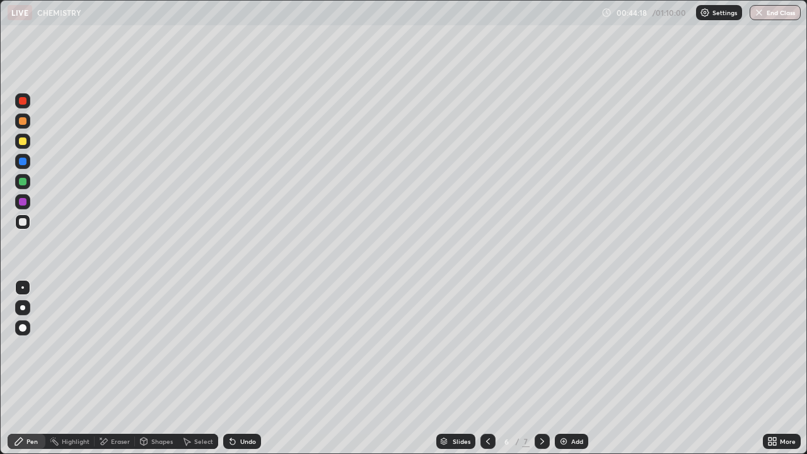
click at [228, 407] on icon at bounding box center [233, 441] width 10 height 10
click at [228, 407] on div "Undo" at bounding box center [242, 441] width 38 height 15
click at [226, 407] on div "Undo" at bounding box center [242, 441] width 38 height 15
click at [231, 407] on icon at bounding box center [232, 441] width 5 height 5
click at [25, 328] on div at bounding box center [23, 328] width 8 height 8
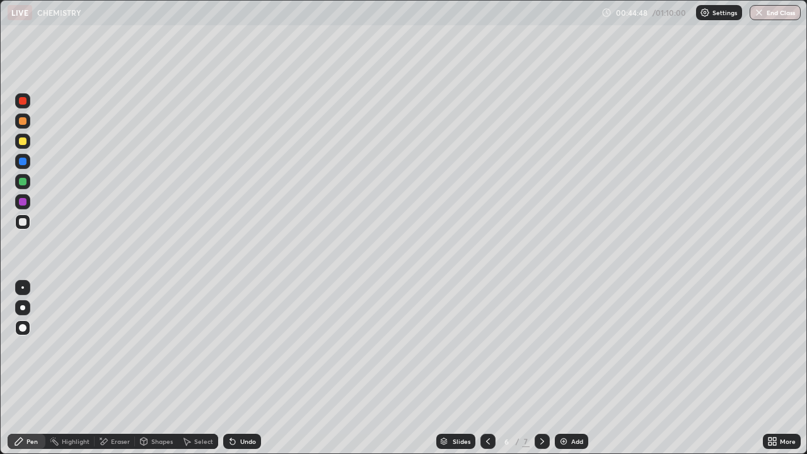
click at [23, 287] on div at bounding box center [22, 287] width 3 height 3
click at [233, 407] on icon at bounding box center [233, 441] width 10 height 10
click at [561, 407] on img at bounding box center [563, 441] width 10 height 10
click at [230, 407] on icon at bounding box center [232, 441] width 5 height 5
click at [20, 120] on div at bounding box center [23, 121] width 8 height 8
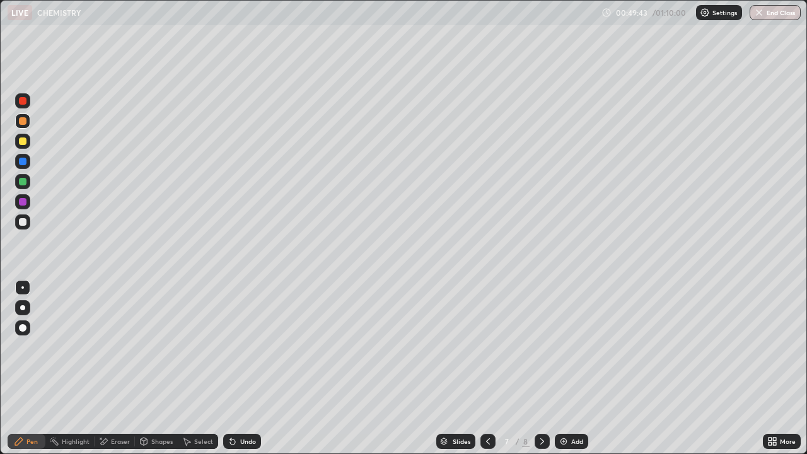
click at [231, 407] on icon at bounding box center [232, 441] width 5 height 5
click at [235, 407] on icon at bounding box center [233, 441] width 10 height 10
click at [564, 407] on img at bounding box center [563, 441] width 10 height 10
click at [23, 222] on div at bounding box center [23, 222] width 8 height 8
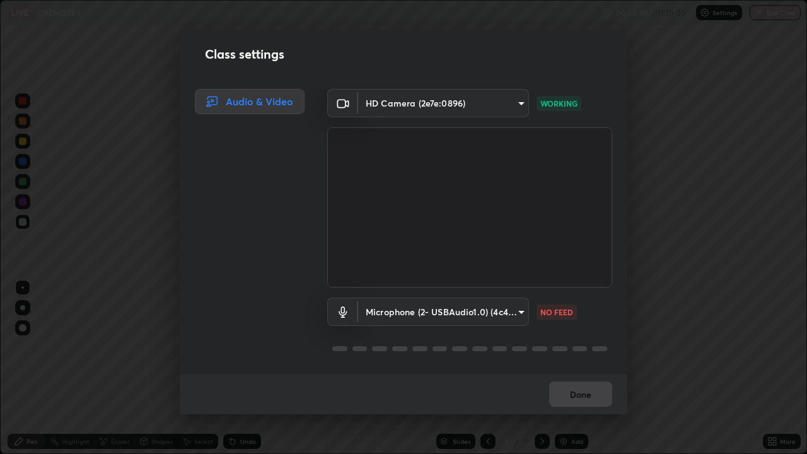
click at [516, 313] on body "Erase all LIVE CHEMISTRY 00:53:30 / 01:10:00 Settings End Class Setting up your…" at bounding box center [403, 227] width 807 height 454
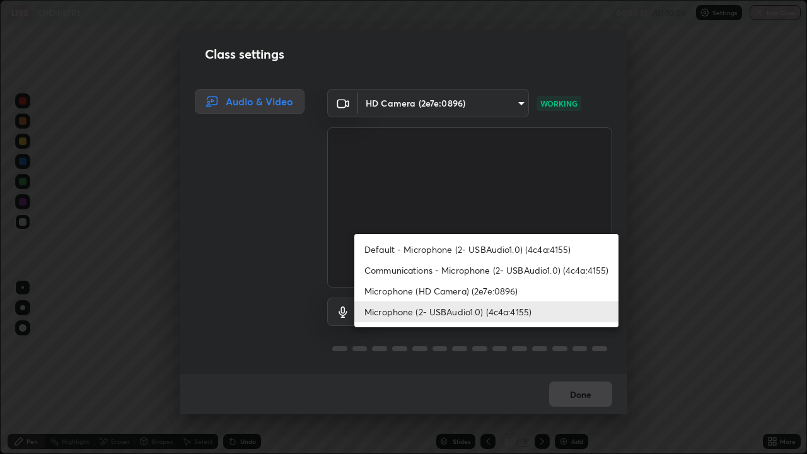
click at [533, 274] on li "Communications - Microphone (2- USBAudio1.0) (4c4a:4155)" at bounding box center [486, 270] width 264 height 21
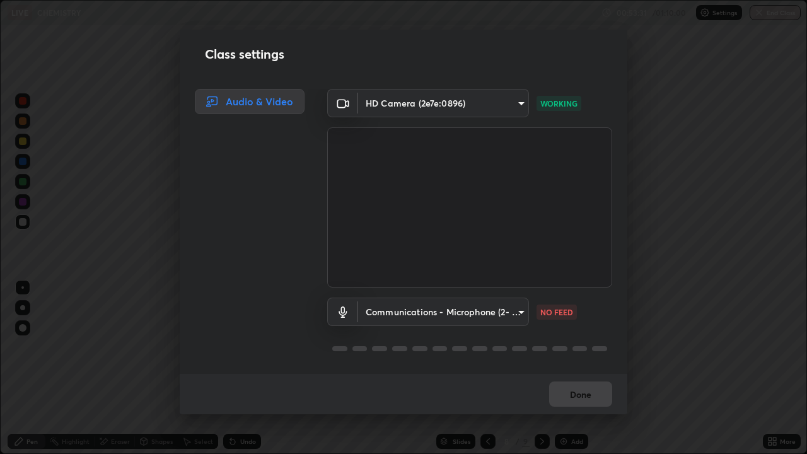
type input "communications"
click at [655, 112] on div "Class settings Audio & Video HD Camera (2e7e:0896) 7b73a5499dc47e64dbf4169571ed…" at bounding box center [403, 227] width 807 height 454
click at [664, 115] on div "Class settings Audio & Video HD Camera (2e7e:0896) 7b73a5499dc47e64dbf4169571ed…" at bounding box center [403, 227] width 807 height 454
click at [666, 115] on div "Class settings Audio & Video HD Camera (2e7e:0896) 7b73a5499dc47e64dbf4169571ed…" at bounding box center [403, 227] width 807 height 454
click at [439, 379] on div "Done" at bounding box center [404, 394] width 448 height 40
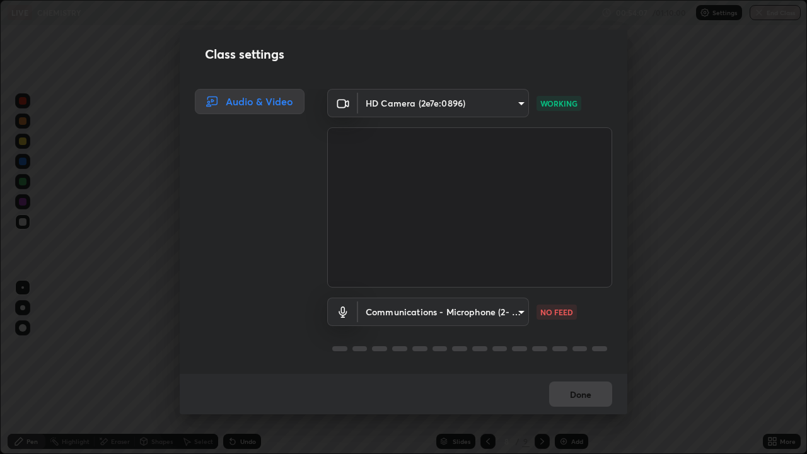
click at [431, 378] on div "Done" at bounding box center [404, 394] width 448 height 40
click at [285, 100] on div "Audio & Video" at bounding box center [250, 101] width 110 height 25
click at [286, 103] on div "Audio & Video" at bounding box center [250, 101] width 110 height 25
click at [516, 107] on body "Erase all LIVE CHEMISTRY 00:54:09 / 01:10:00 Settings End Class Setting up your…" at bounding box center [403, 227] width 807 height 454
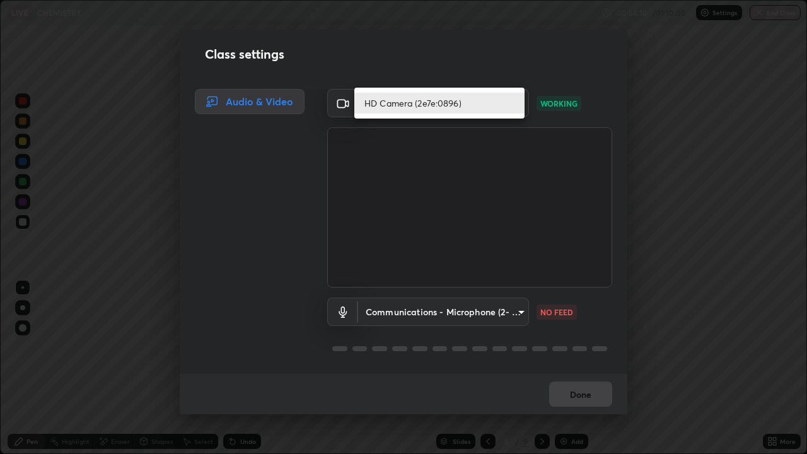
click at [517, 103] on li "HD Camera (2e7e:0896)" at bounding box center [439, 103] width 170 height 21
